Goal: Find specific page/section: Find specific page/section

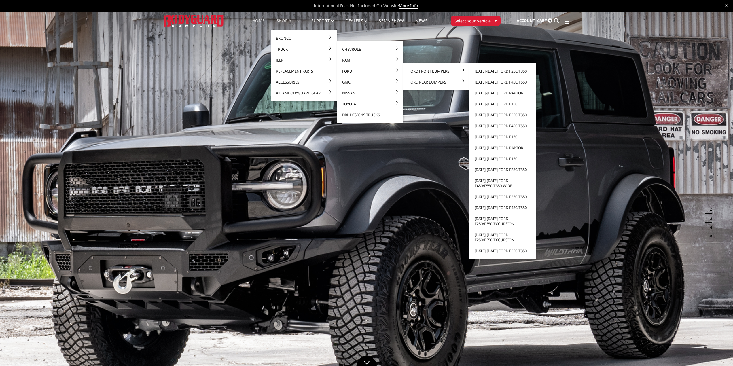
click at [490, 160] on link "[DATE]-[DATE] Ford F150" at bounding box center [503, 158] width 62 height 11
